Goal: Entertainment & Leisure: Consume media (video, audio)

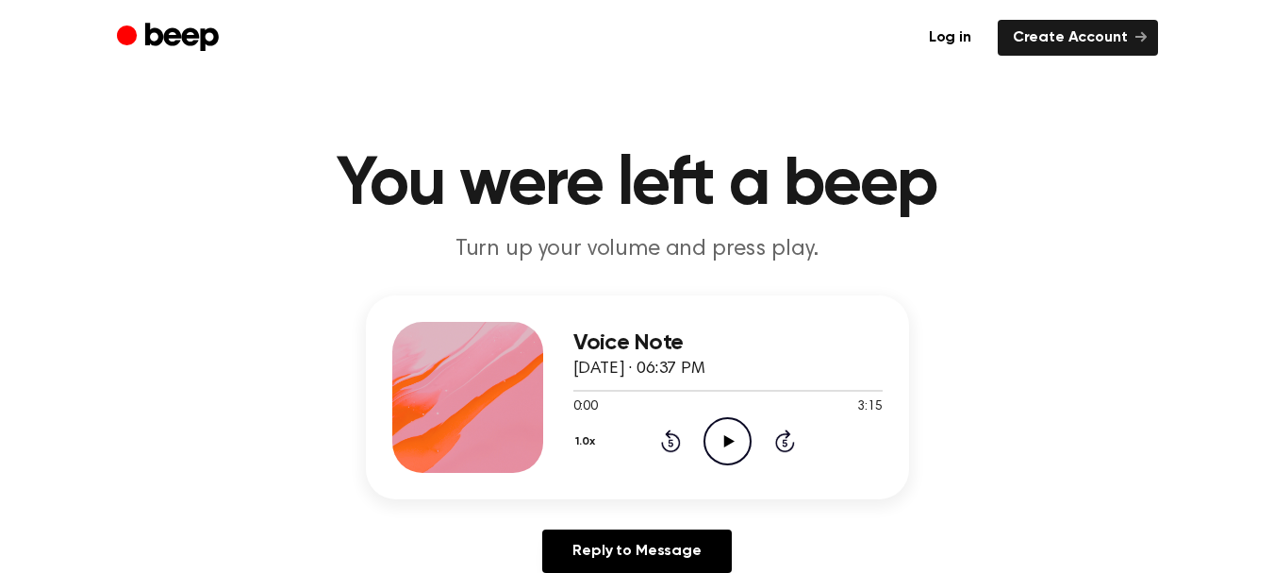
click at [725, 439] on icon at bounding box center [729, 441] width 10 height 12
click at [731, 443] on icon at bounding box center [727, 441] width 8 height 12
click at [731, 443] on icon "Play Audio" at bounding box center [728, 441] width 48 height 48
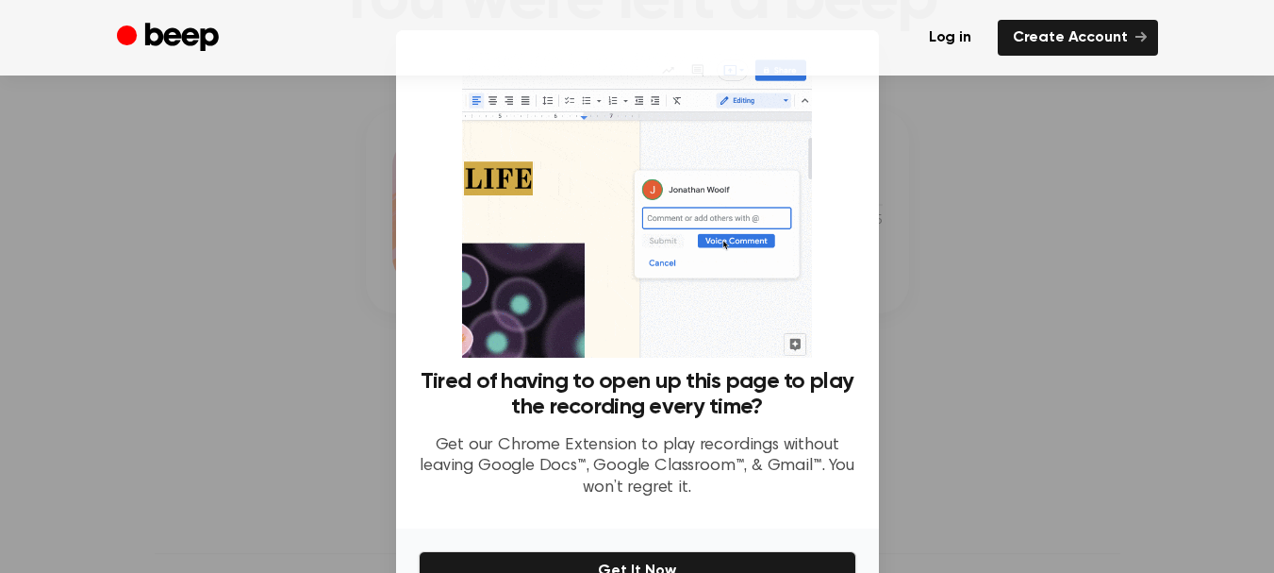
scroll to position [234, 0]
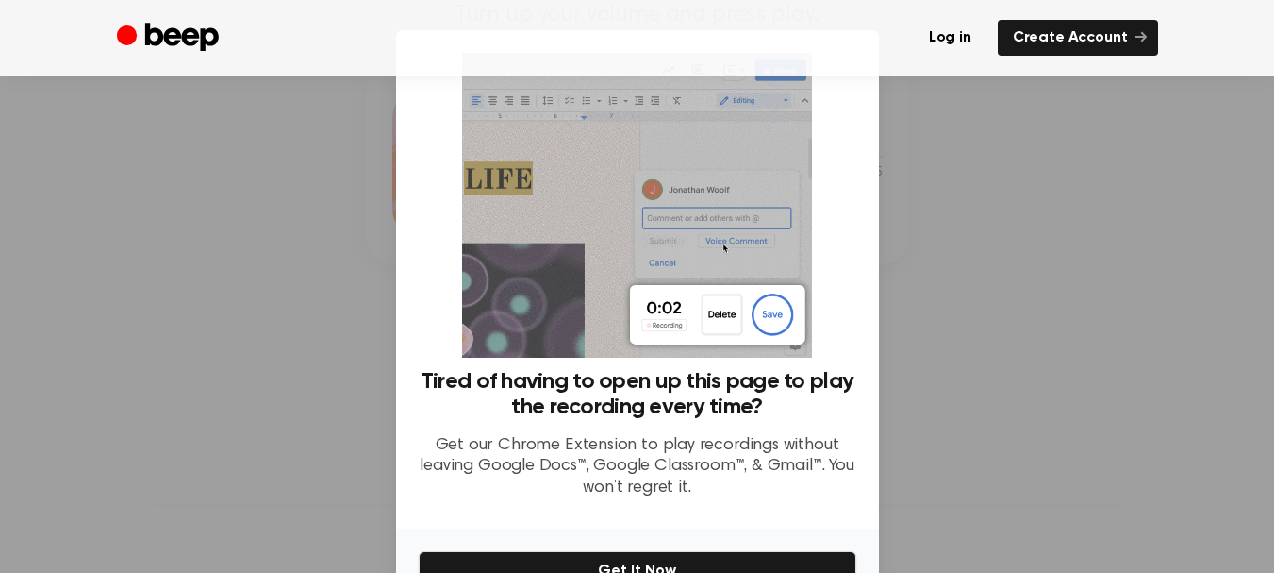
drag, startPoint x: 829, startPoint y: 307, endPoint x: 821, endPoint y: 187, distance: 120.1
click at [821, 187] on div "Tired of having to open up this page to play the recording every time? Get our …" at bounding box center [638, 283] width 438 height 460
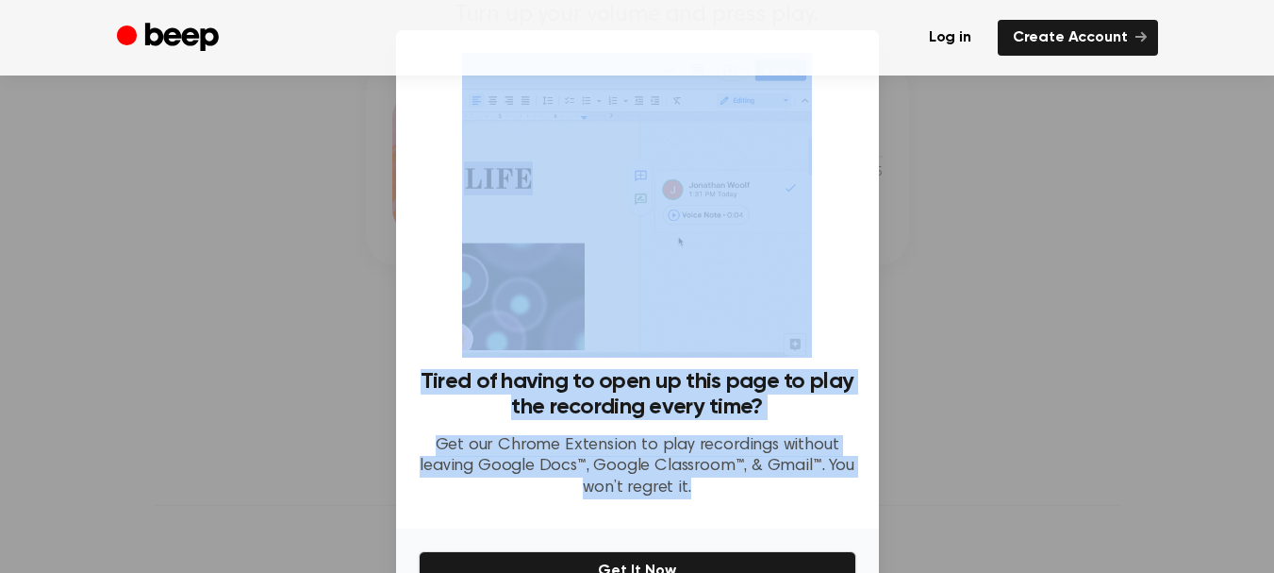
drag, startPoint x: 854, startPoint y: 526, endPoint x: 877, endPoint y: 516, distance: 25.8
click at [877, 516] on div "​ Tired of having to open up this page to play the recording every time? Get ou…" at bounding box center [637, 340] width 1274 height 681
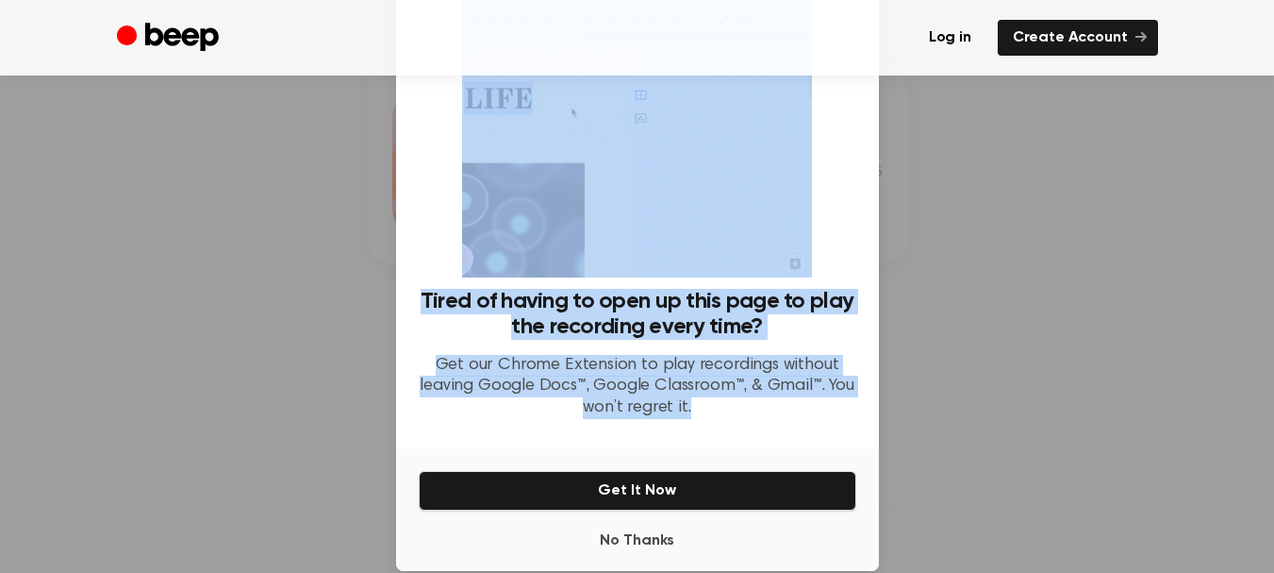
scroll to position [82, 0]
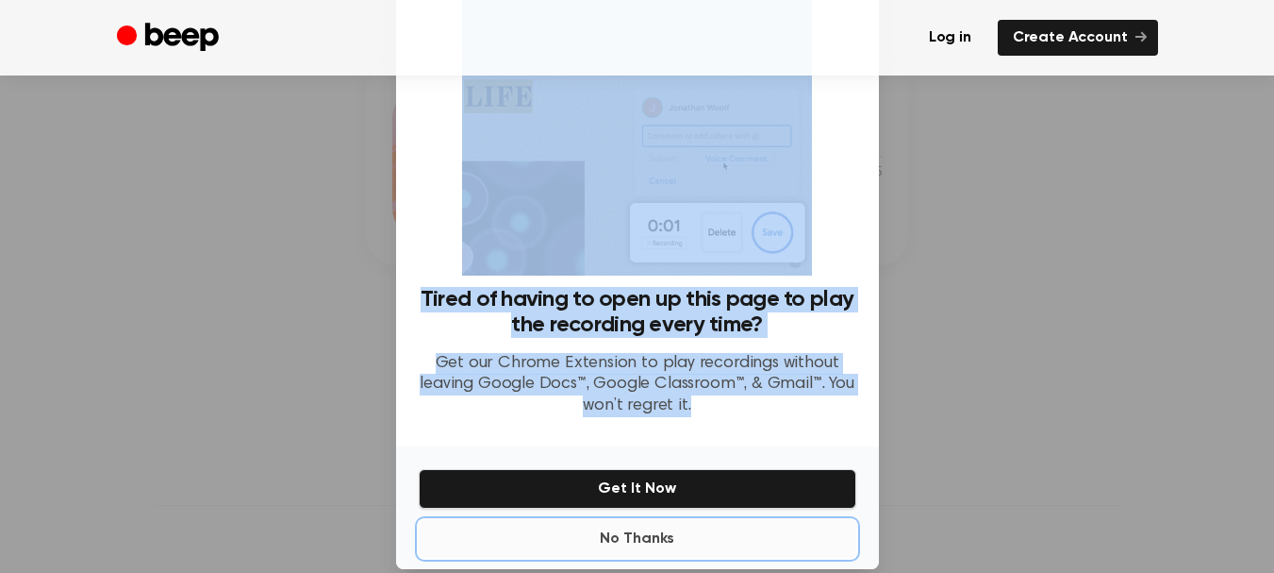
click at [663, 539] on button "No Thanks" at bounding box center [638, 539] width 438 height 38
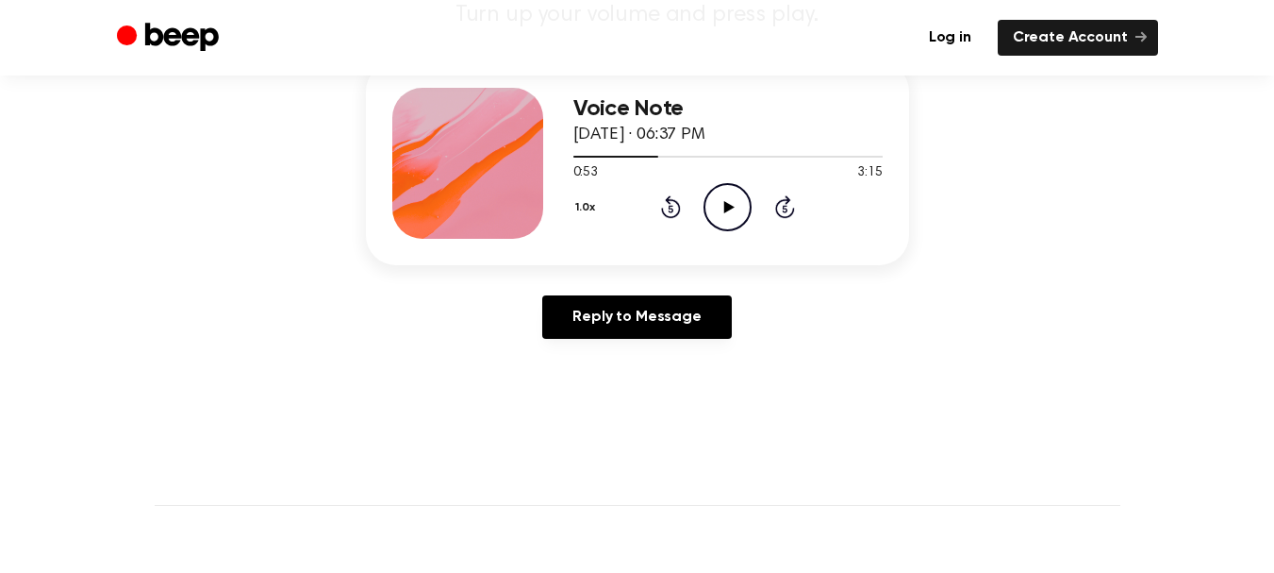
click at [725, 208] on icon at bounding box center [729, 207] width 10 height 12
click at [725, 208] on icon at bounding box center [727, 207] width 8 height 12
click at [724, 208] on icon at bounding box center [729, 207] width 10 height 12
click at [725, 208] on icon at bounding box center [727, 207] width 8 height 12
click at [725, 208] on icon at bounding box center [729, 207] width 10 height 12
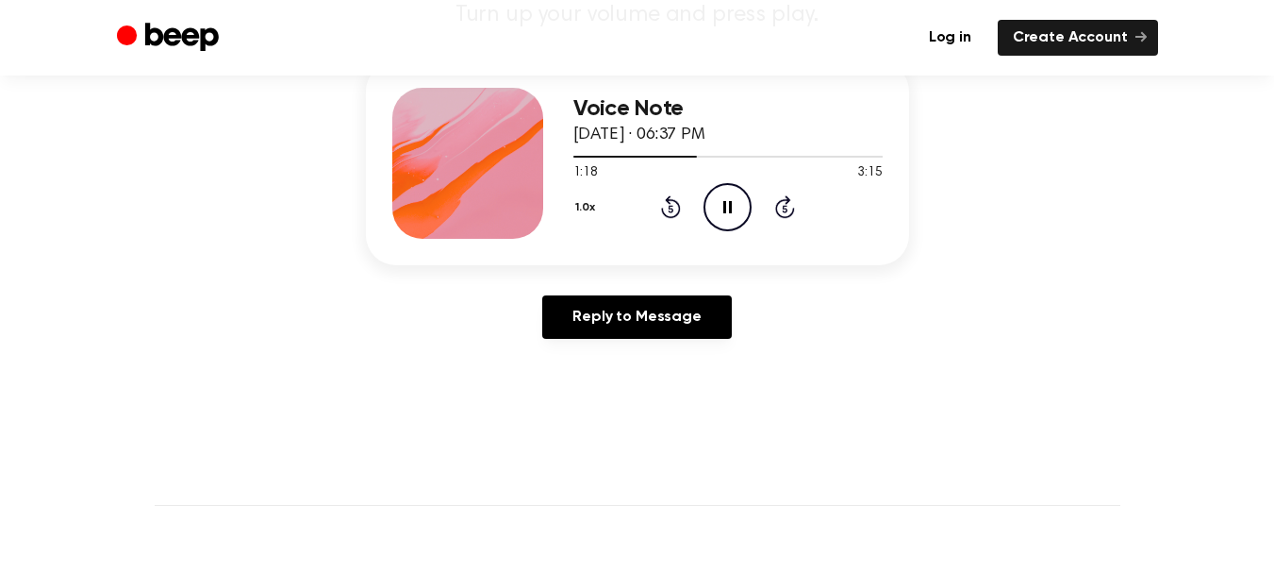
drag, startPoint x: 725, startPoint y: 208, endPoint x: 1158, endPoint y: 196, distance: 433.1
click at [1158, 196] on div "Voice Note [DATE] · 06:37 PM 1:18 3:15 Your browser does not support the [objec…" at bounding box center [637, 207] width 1229 height 292
click at [730, 207] on icon at bounding box center [727, 207] width 8 height 12
click at [730, 207] on icon at bounding box center [729, 207] width 10 height 12
click at [730, 207] on icon at bounding box center [727, 207] width 8 height 12
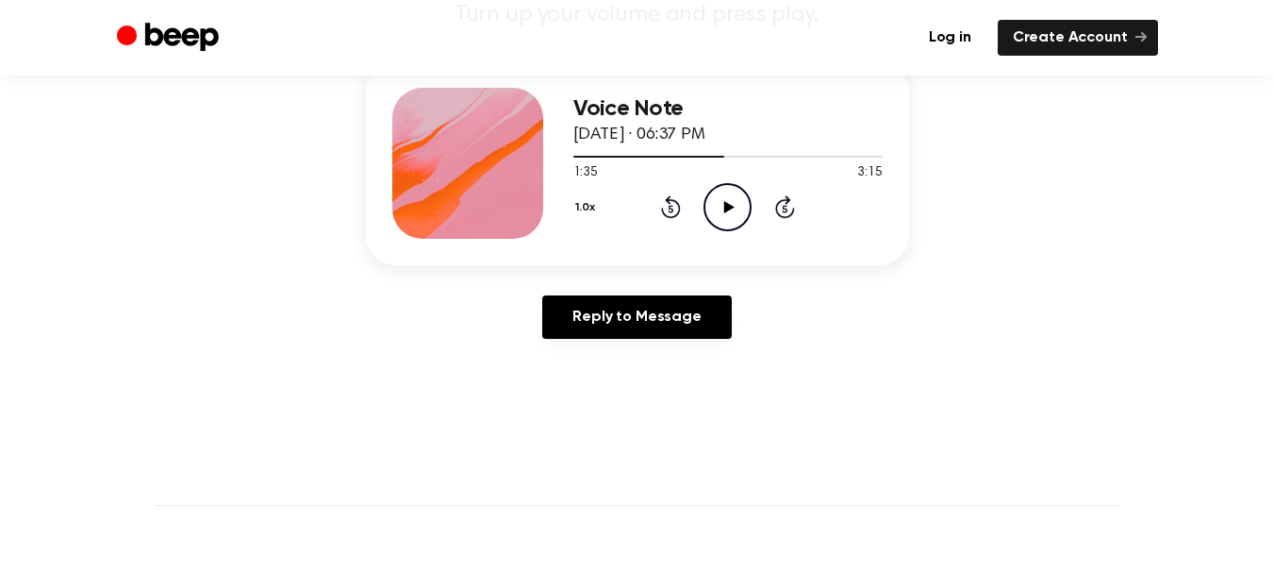
click at [730, 207] on icon at bounding box center [729, 207] width 10 height 12
click at [730, 207] on icon at bounding box center [727, 207] width 8 height 12
click at [726, 206] on icon at bounding box center [729, 207] width 10 height 12
click at [726, 206] on icon at bounding box center [727, 207] width 8 height 12
click at [726, 206] on icon at bounding box center [729, 207] width 10 height 12
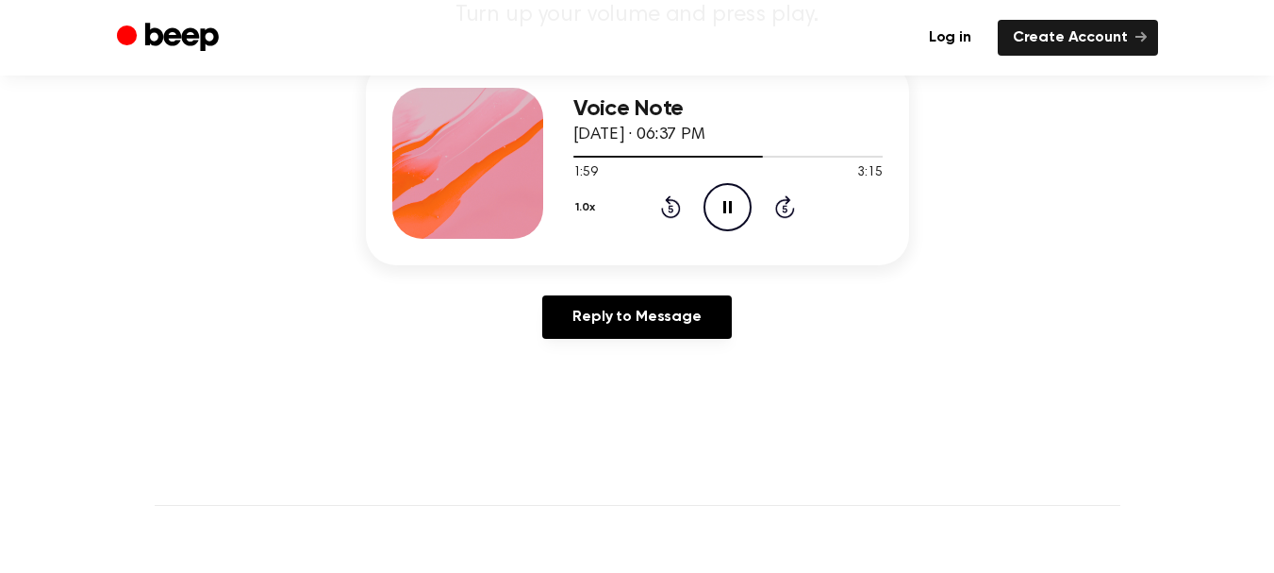
click at [726, 206] on icon at bounding box center [727, 207] width 8 height 12
click at [726, 206] on icon at bounding box center [729, 207] width 10 height 12
click at [726, 206] on icon at bounding box center [727, 207] width 8 height 12
click at [726, 206] on icon at bounding box center [729, 207] width 10 height 12
click at [726, 206] on icon at bounding box center [727, 207] width 8 height 12
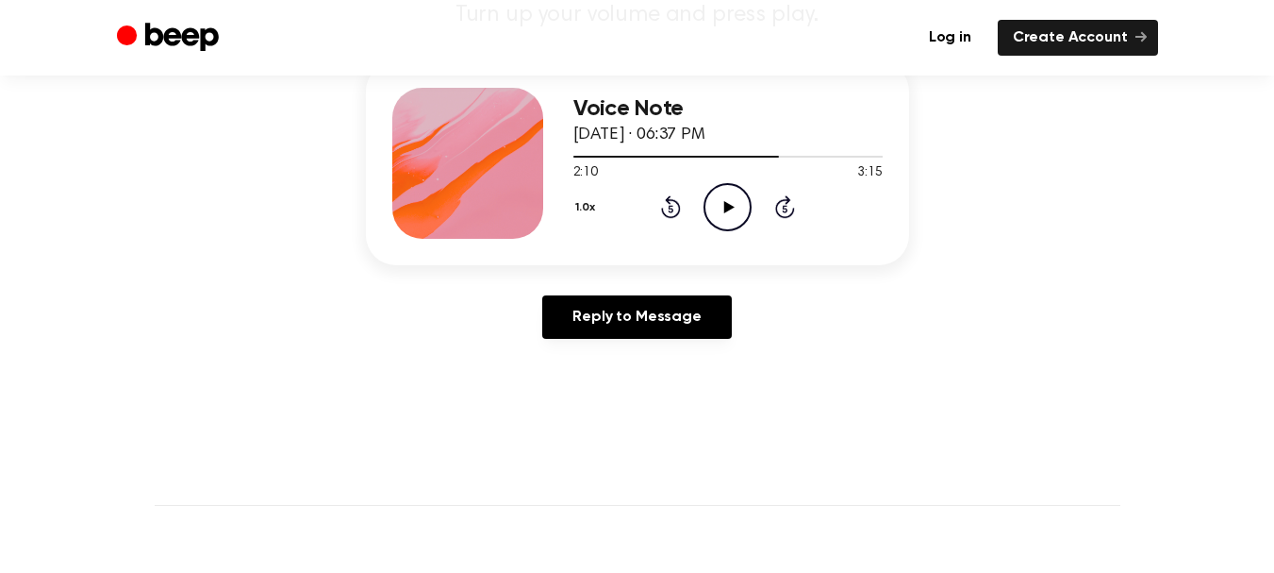
click at [726, 206] on icon at bounding box center [729, 207] width 10 height 12
click at [725, 204] on icon at bounding box center [727, 207] width 8 height 12
click at [728, 204] on icon at bounding box center [729, 207] width 10 height 12
click at [728, 204] on icon "Pause Audio" at bounding box center [728, 207] width 48 height 48
click at [728, 203] on icon at bounding box center [729, 207] width 10 height 12
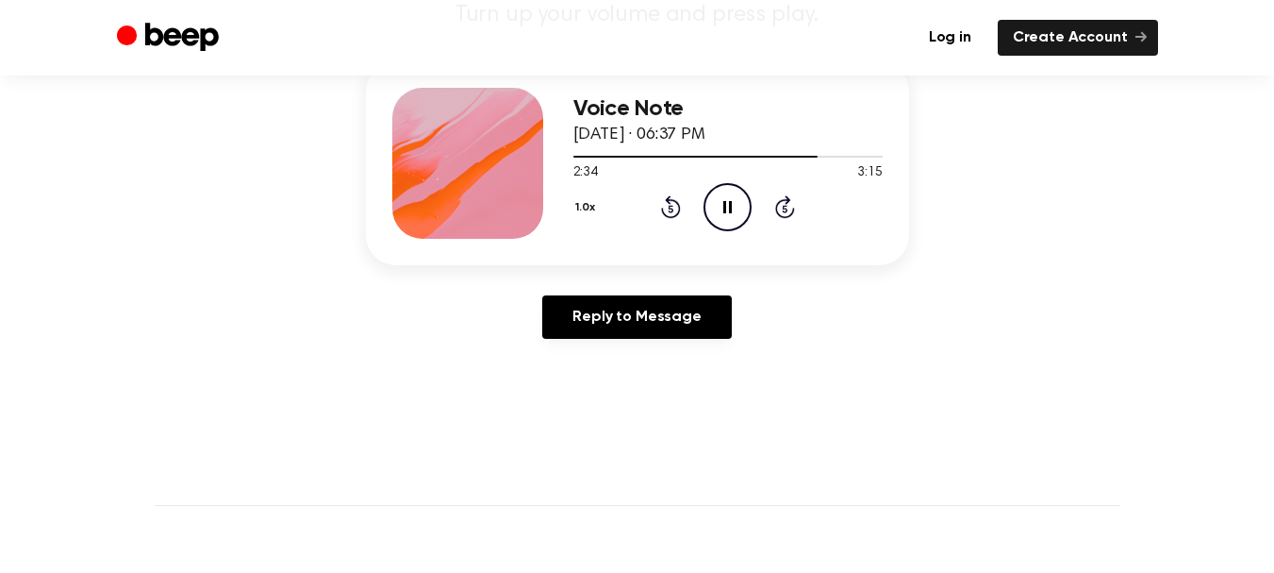
click at [728, 203] on icon "Pause Audio" at bounding box center [728, 207] width 48 height 48
click at [728, 203] on icon at bounding box center [729, 207] width 10 height 12
click at [728, 203] on icon "Pause Audio" at bounding box center [728, 207] width 48 height 48
click at [729, 203] on icon "Play Audio" at bounding box center [728, 207] width 48 height 48
click at [729, 203] on icon at bounding box center [727, 207] width 8 height 12
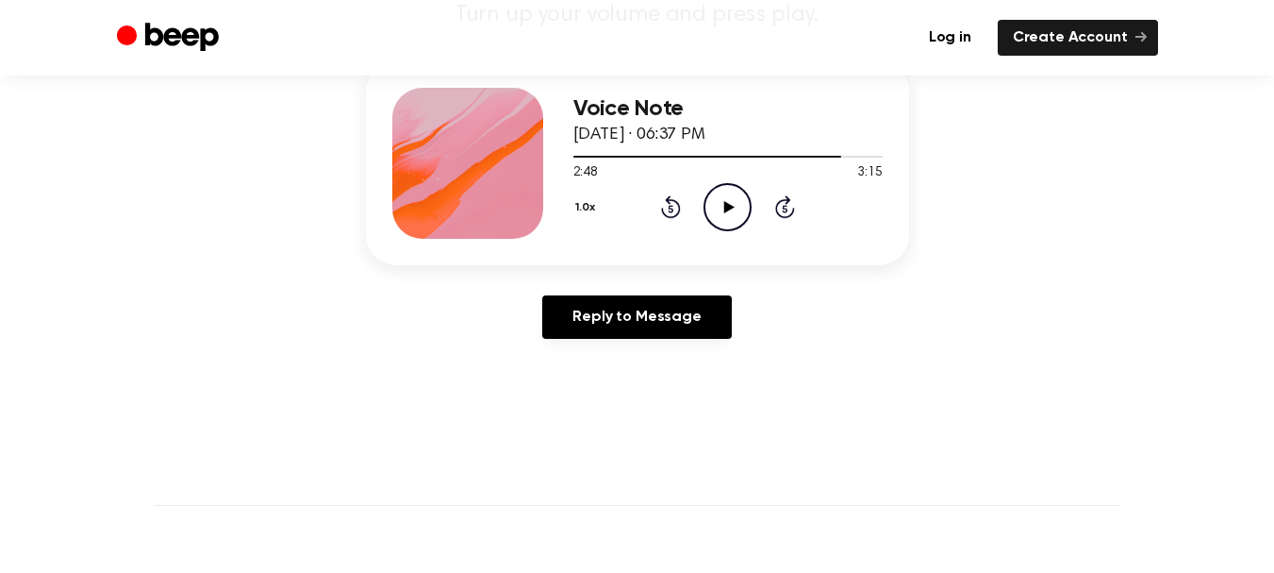
click at [729, 202] on icon "Play Audio" at bounding box center [728, 207] width 48 height 48
click at [729, 203] on icon at bounding box center [727, 207] width 8 height 12
click at [729, 203] on icon "Play Audio" at bounding box center [728, 207] width 48 height 48
click at [729, 203] on icon at bounding box center [727, 207] width 8 height 12
click at [729, 203] on icon "Play Audio" at bounding box center [728, 207] width 48 height 48
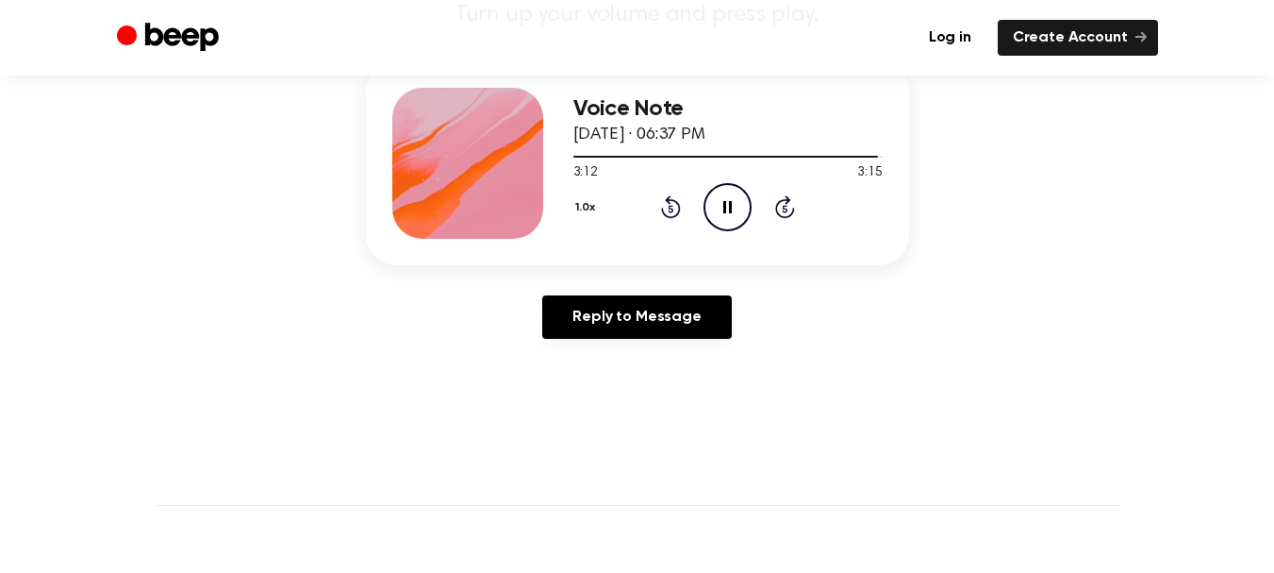
click at [729, 204] on icon at bounding box center [727, 207] width 8 height 12
click at [729, 204] on icon at bounding box center [729, 207] width 10 height 12
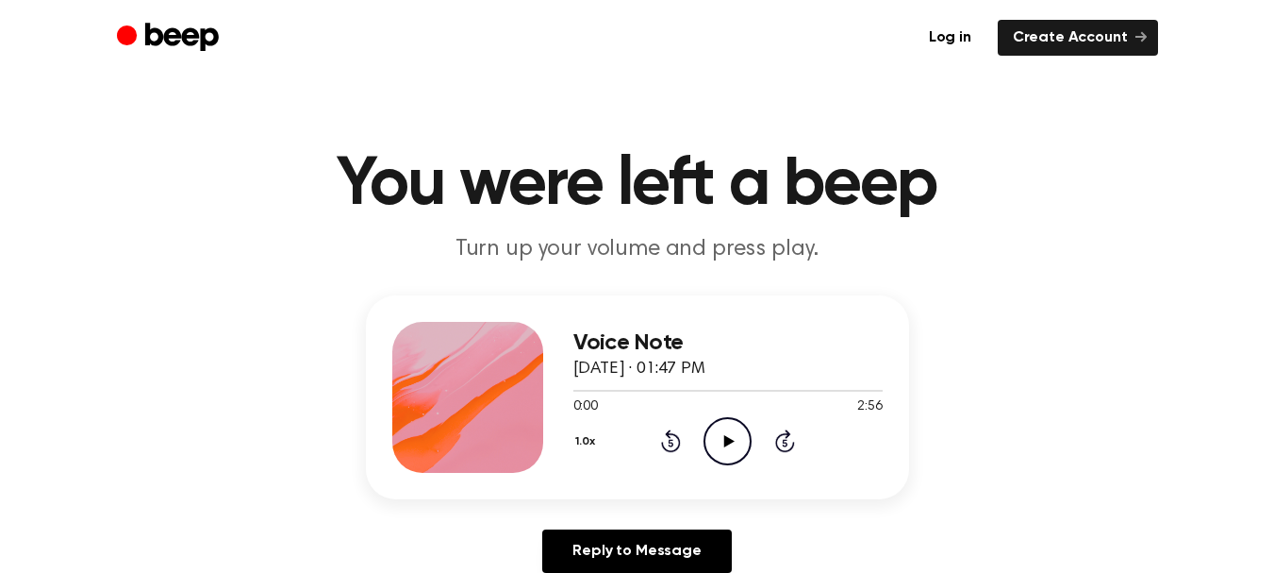
click at [733, 445] on icon "Play Audio" at bounding box center [728, 441] width 48 height 48
click at [727, 438] on icon "Pause Audio" at bounding box center [728, 441] width 48 height 48
click at [727, 438] on icon at bounding box center [729, 441] width 10 height 12
click at [727, 438] on icon "Pause Audio" at bounding box center [728, 441] width 48 height 48
click at [727, 438] on icon at bounding box center [729, 441] width 10 height 12
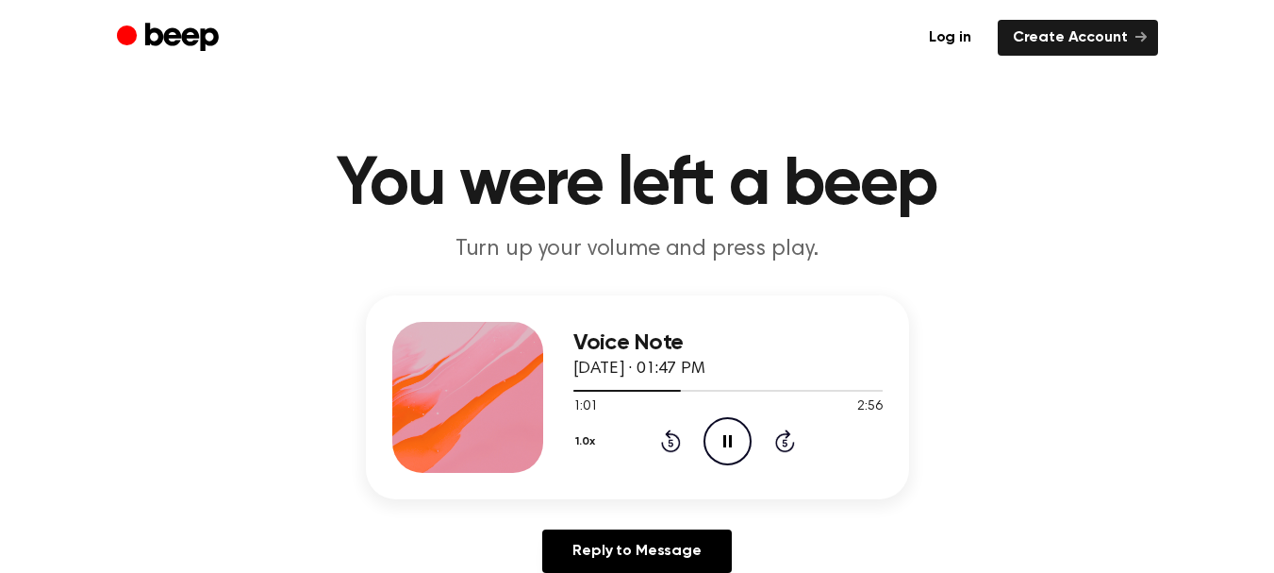
click at [727, 438] on icon "Pause Audio" at bounding box center [728, 441] width 48 height 48
click at [727, 439] on icon at bounding box center [729, 441] width 10 height 12
click at [727, 439] on icon "Pause Audio" at bounding box center [728, 441] width 48 height 48
click at [727, 439] on icon at bounding box center [729, 441] width 10 height 12
click at [727, 439] on icon "Pause Audio" at bounding box center [728, 441] width 48 height 48
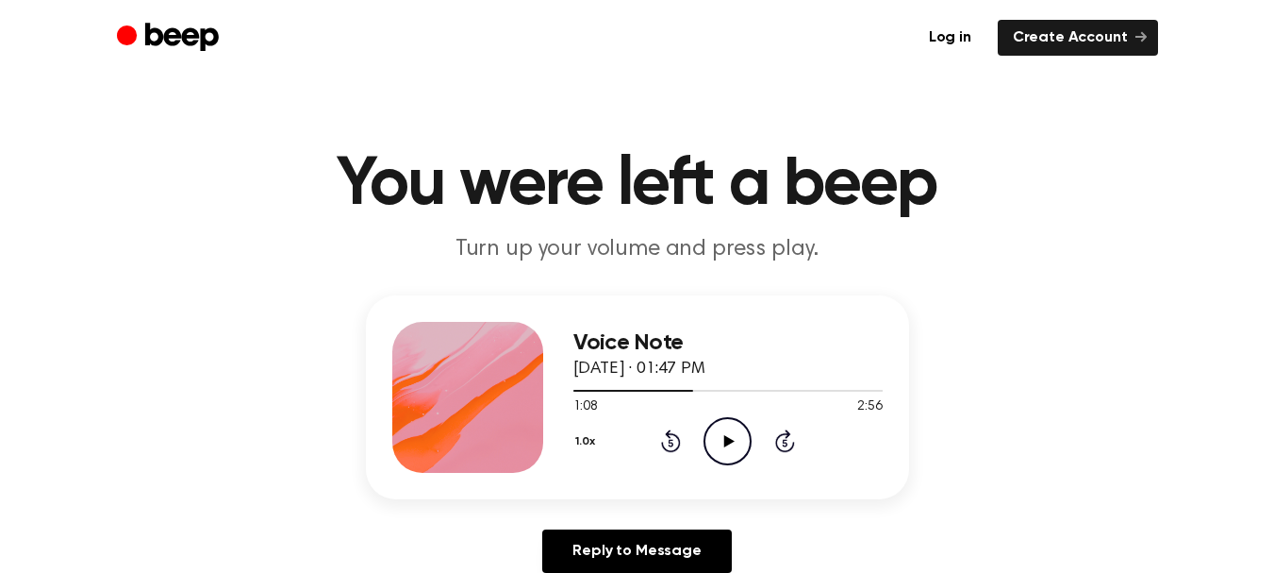
click at [727, 439] on icon at bounding box center [729, 441] width 10 height 12
click at [727, 439] on icon "Pause Audio" at bounding box center [728, 441] width 48 height 48
click at [727, 439] on icon at bounding box center [729, 441] width 10 height 12
click at [728, 439] on icon "Pause Audio" at bounding box center [728, 441] width 48 height 48
click at [729, 440] on icon at bounding box center [729, 441] width 10 height 12
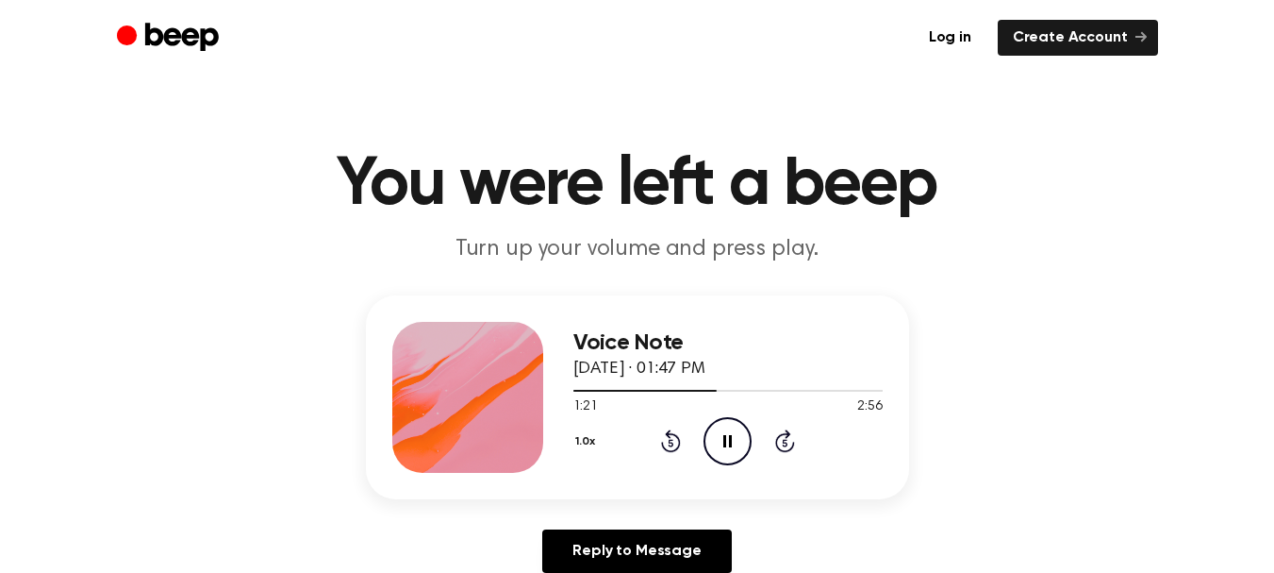
click at [729, 440] on icon at bounding box center [727, 441] width 8 height 12
click at [729, 440] on icon at bounding box center [729, 441] width 10 height 12
click at [729, 440] on icon at bounding box center [727, 441] width 8 height 12
click at [729, 440] on icon at bounding box center [729, 441] width 10 height 12
click at [729, 440] on icon at bounding box center [727, 441] width 8 height 12
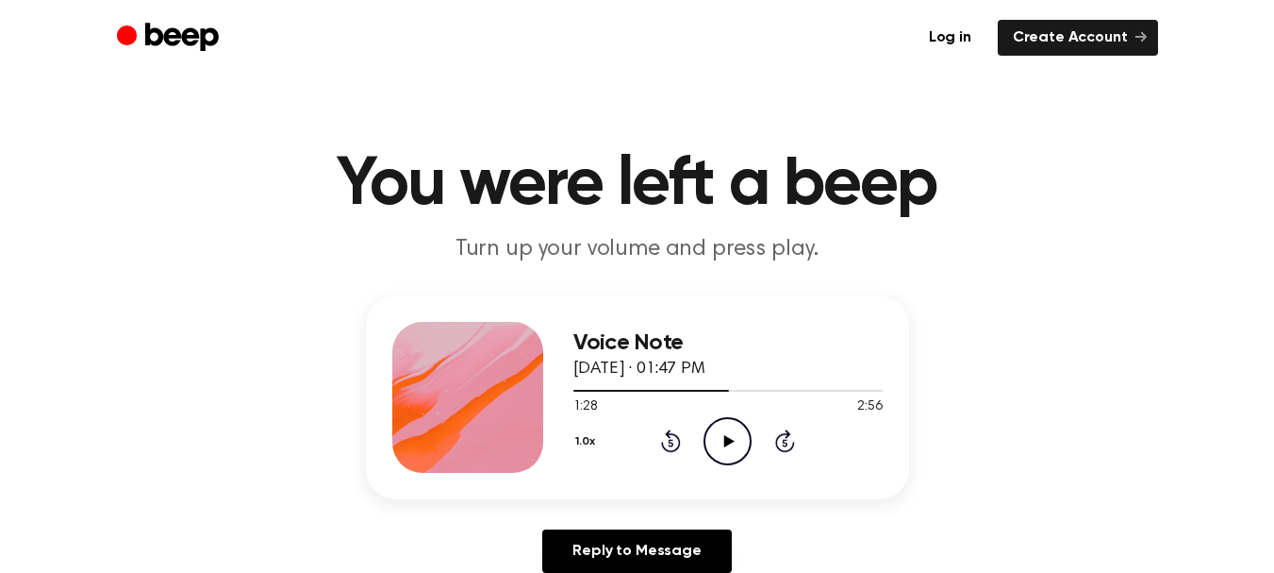
click at [729, 440] on icon at bounding box center [729, 441] width 10 height 12
